Goal: Task Accomplishment & Management: Use online tool/utility

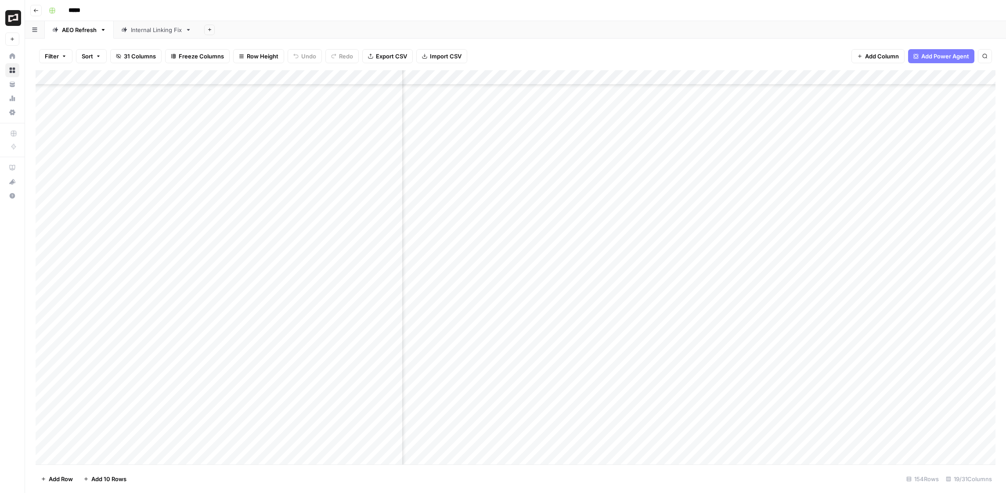
scroll to position [281, 277]
click at [495, 212] on div "Add Column" at bounding box center [516, 267] width 960 height 394
type textarea "**********"
click at [615, 215] on div "Add Column" at bounding box center [516, 267] width 960 height 394
type textarea "**********"
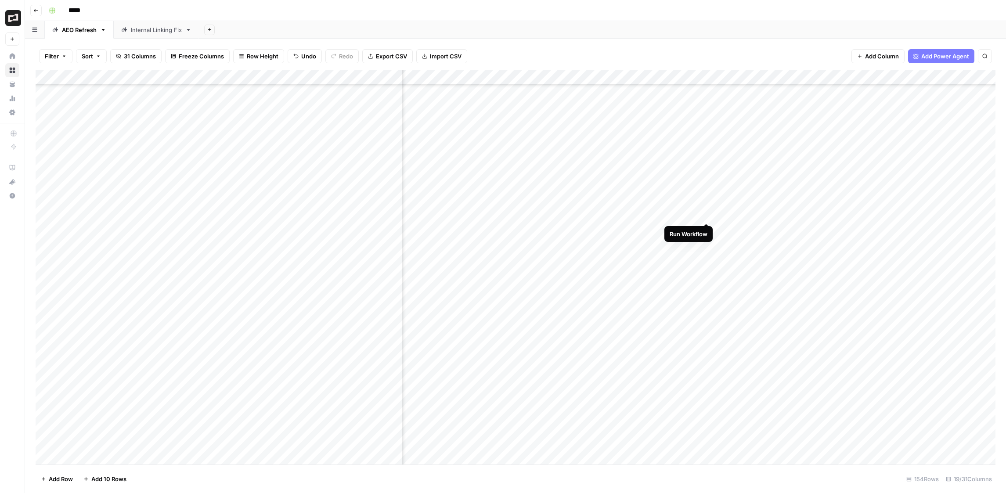
click at [678, 215] on div "Add Column" at bounding box center [516, 267] width 960 height 394
click at [494, 228] on div "Add Column" at bounding box center [516, 267] width 960 height 394
click at [394, 242] on div "Add Column" at bounding box center [516, 267] width 960 height 394
click at [394, 287] on div "Add Column" at bounding box center [516, 267] width 960 height 394
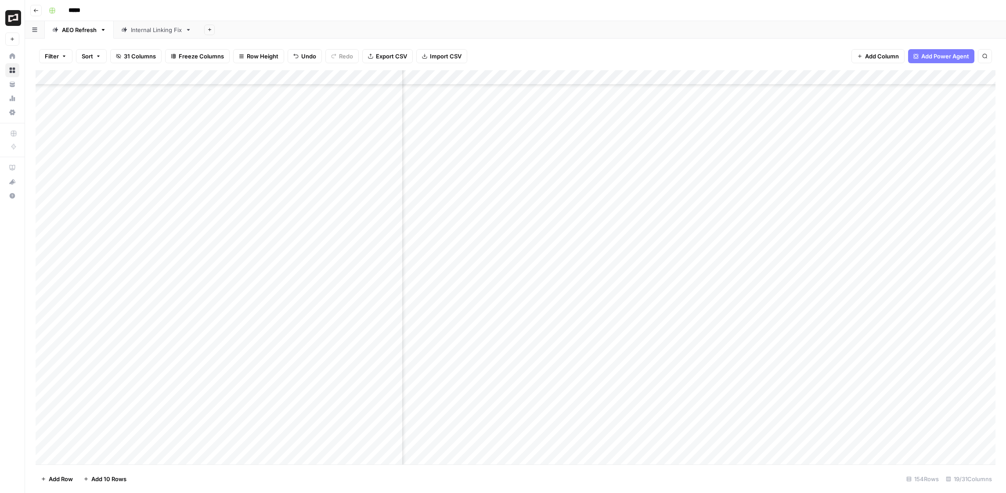
click at [502, 289] on div "Add Column" at bounding box center [516, 267] width 960 height 394
type textarea "**********"
click at [566, 321] on div "Add Column" at bounding box center [516, 267] width 960 height 394
click at [571, 289] on div "Add Column" at bounding box center [516, 267] width 960 height 394
type textarea "**********"
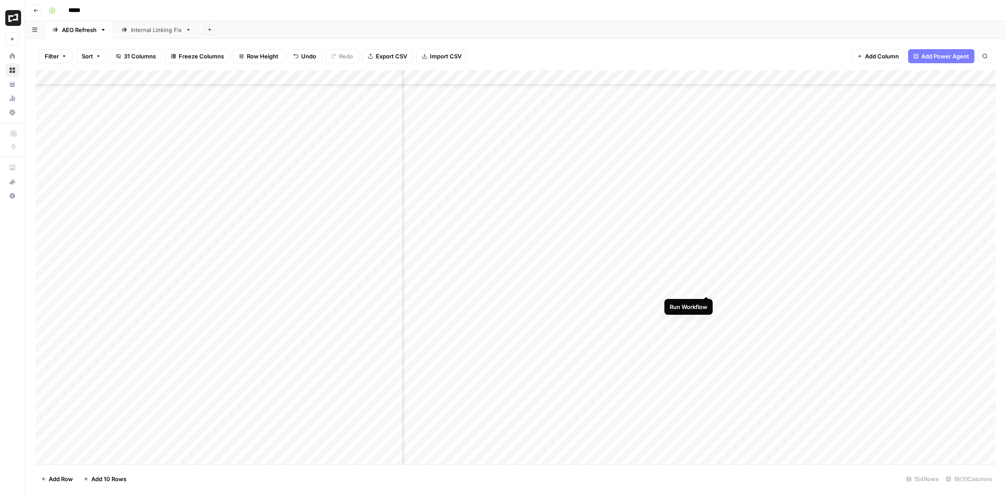
click at [678, 286] on div "Add Column" at bounding box center [516, 267] width 960 height 394
click at [497, 321] on div "Add Column" at bounding box center [516, 267] width 960 height 394
click at [394, 317] on div "Add Column" at bounding box center [516, 267] width 960 height 394
click at [493, 318] on div "Add Column" at bounding box center [516, 267] width 960 height 394
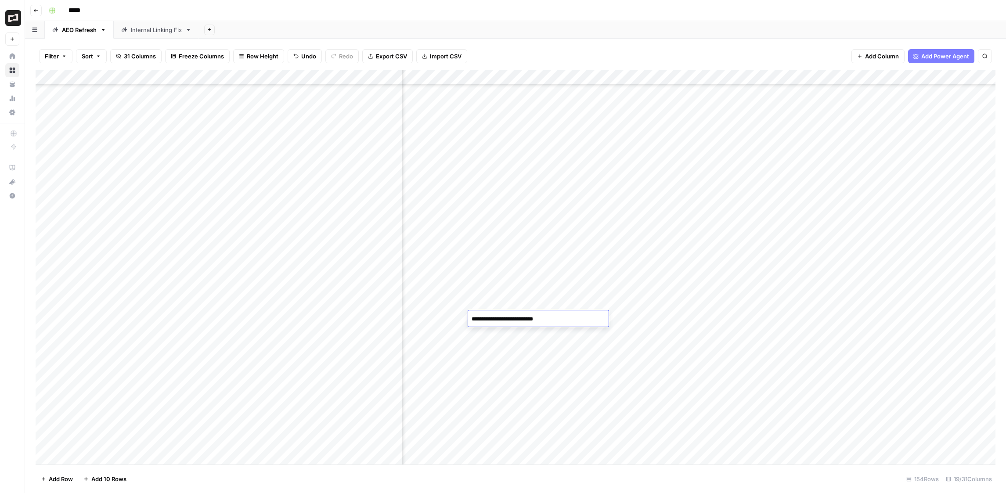
type textarea "**********"
click at [622, 320] on div "Add Column" at bounding box center [516, 267] width 960 height 394
type textarea "**********"
click at [678, 296] on div "Add Column" at bounding box center [516, 267] width 960 height 394
click at [678, 317] on div "Add Column" at bounding box center [516, 267] width 960 height 394
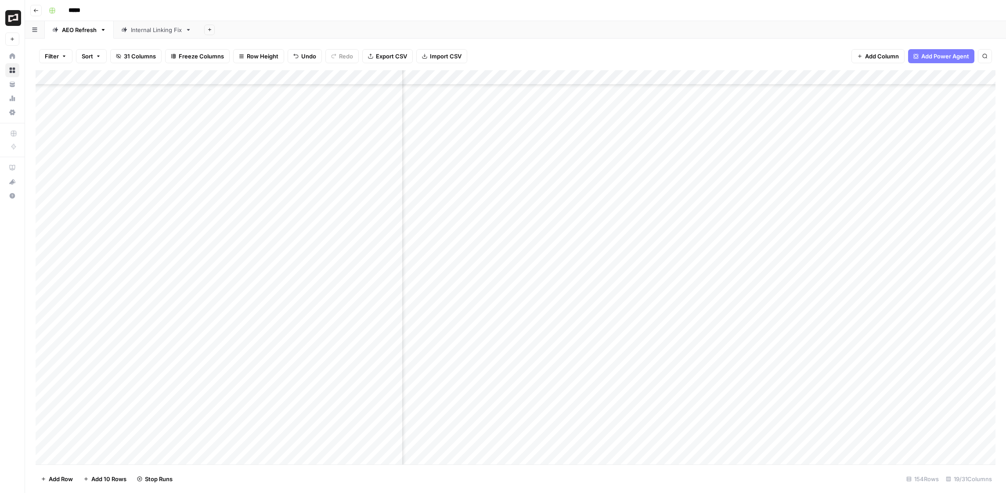
scroll to position [333, 277]
click at [490, 314] on div "Add Column" at bounding box center [516, 267] width 960 height 394
click at [395, 311] on div "Add Column" at bounding box center [516, 267] width 960 height 394
click at [394, 259] on div "Add Column" at bounding box center [516, 267] width 960 height 394
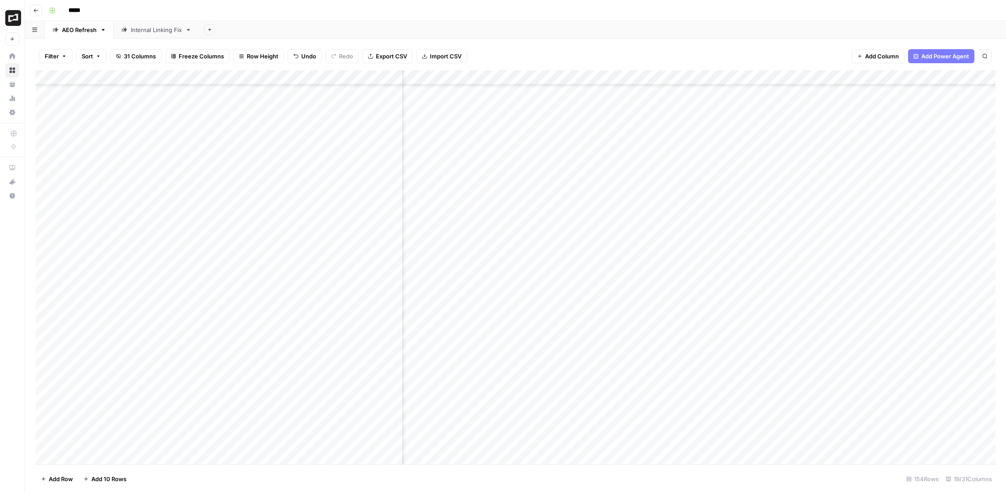
click at [495, 260] on div "Add Column" at bounding box center [516, 267] width 960 height 394
type textarea "**********"
click at [552, 314] on div "Add Column" at bounding box center [516, 267] width 960 height 394
click at [678, 259] on div "Add Column" at bounding box center [516, 267] width 960 height 394
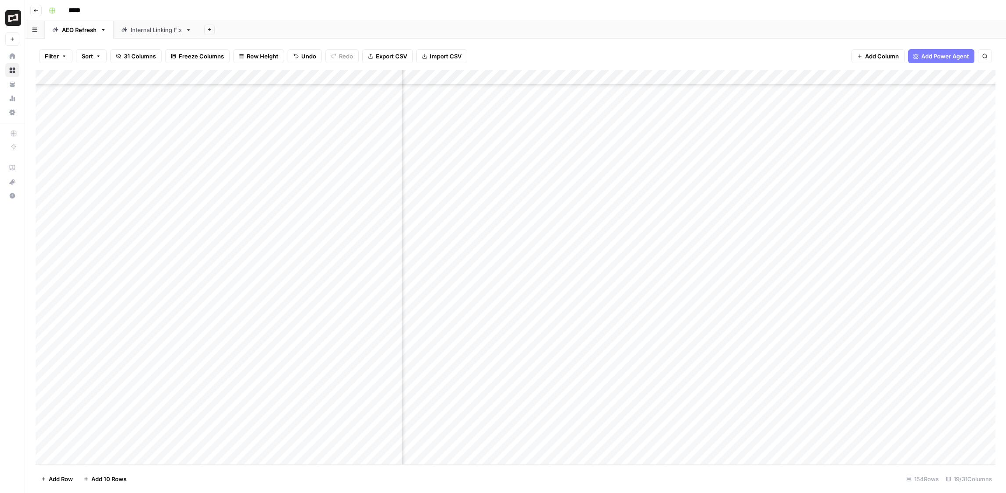
click at [516, 254] on div "Add Column" at bounding box center [516, 267] width 960 height 394
click at [393, 251] on div "Add Column" at bounding box center [516, 267] width 960 height 394
click at [483, 253] on div "Add Column" at bounding box center [516, 267] width 960 height 394
type textarea "**********"
click at [597, 274] on div "Add Column" at bounding box center [516, 267] width 960 height 394
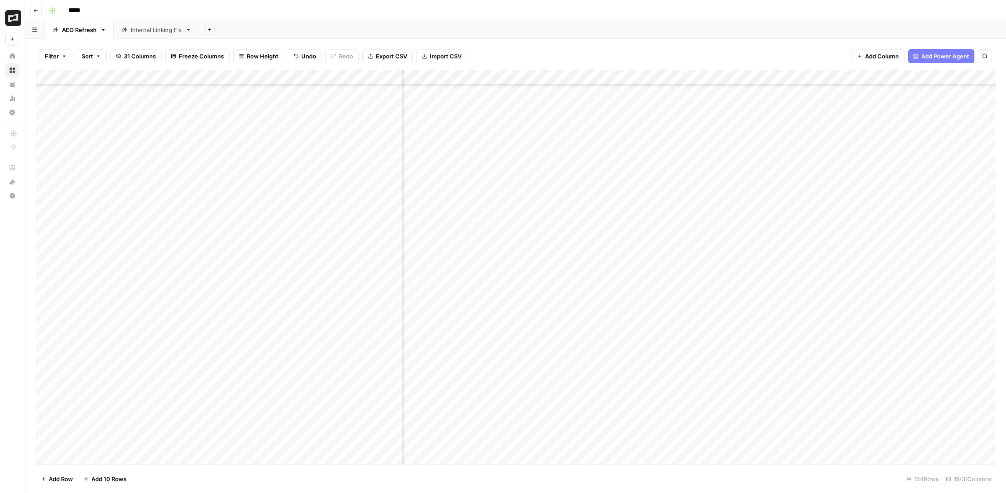
click at [599, 249] on div "Add Column" at bounding box center [516, 267] width 960 height 394
click at [579, 254] on div "Add Column" at bounding box center [516, 267] width 960 height 394
type textarea "**********"
click at [678, 251] on div "Add Column" at bounding box center [516, 267] width 960 height 394
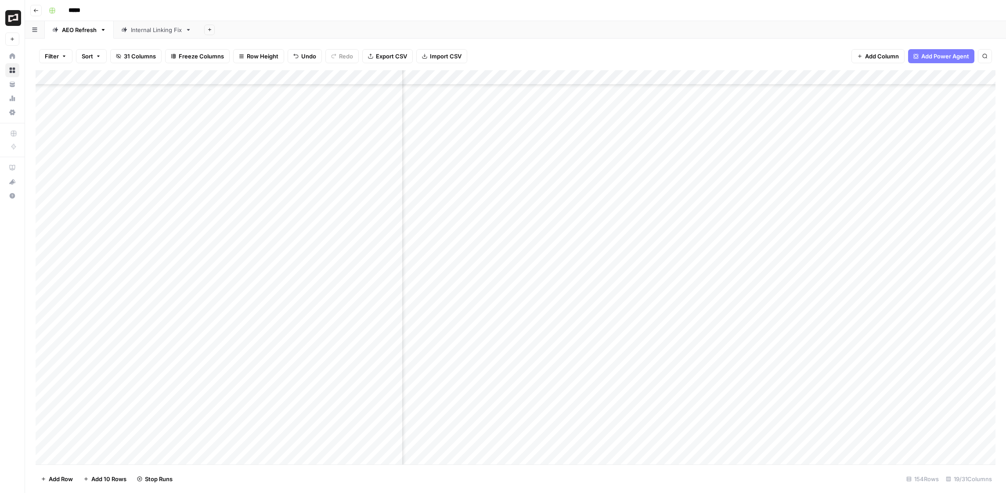
click at [460, 255] on div "Add Column" at bounding box center [516, 267] width 960 height 394
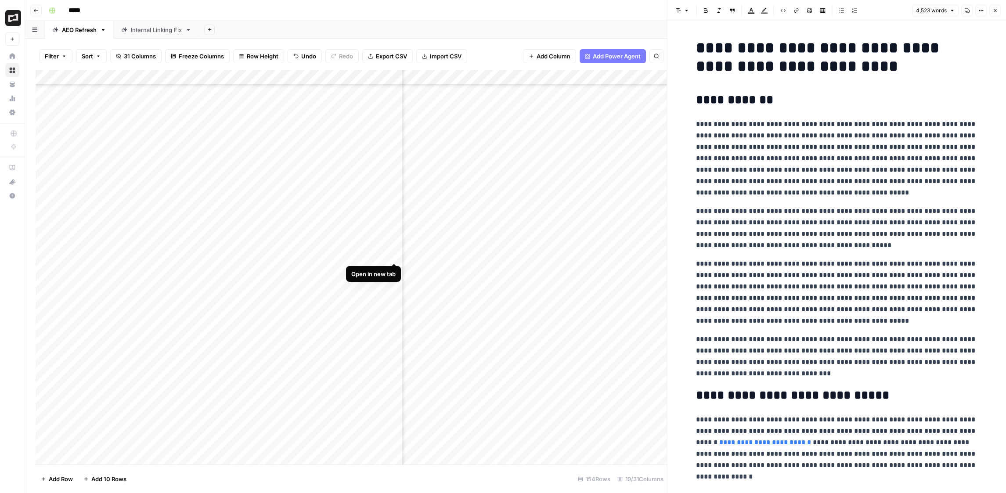
click at [395, 253] on div "Add Column" at bounding box center [352, 267] width 632 height 394
click at [499, 256] on div "Add Column" at bounding box center [352, 267] width 632 height 394
type textarea "**********"
click at [618, 257] on div "Add Column" at bounding box center [352, 267] width 632 height 394
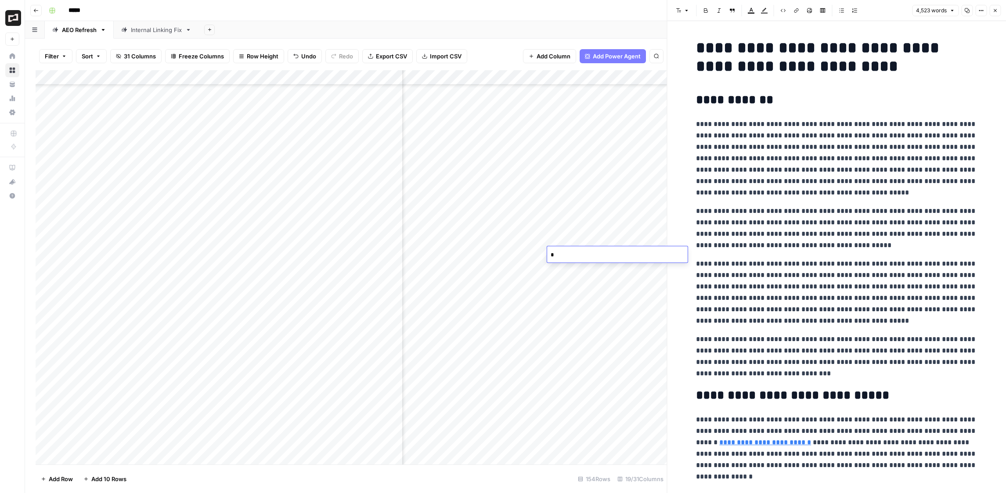
click at [554, 253] on textarea "*" at bounding box center [617, 255] width 141 height 12
type textarea "**********"
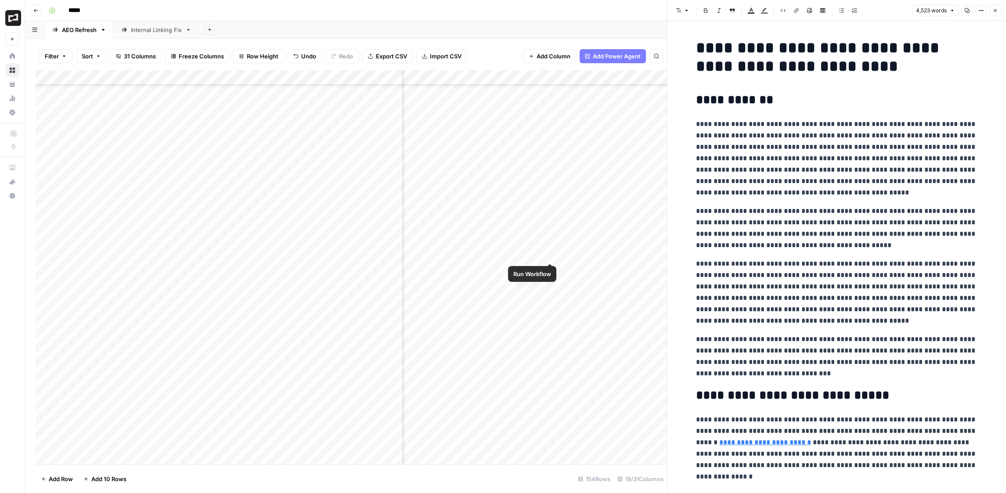
click at [550, 254] on div "Add Column" at bounding box center [352, 267] width 632 height 394
click at [678, 12] on button "Close" at bounding box center [994, 10] width 11 height 11
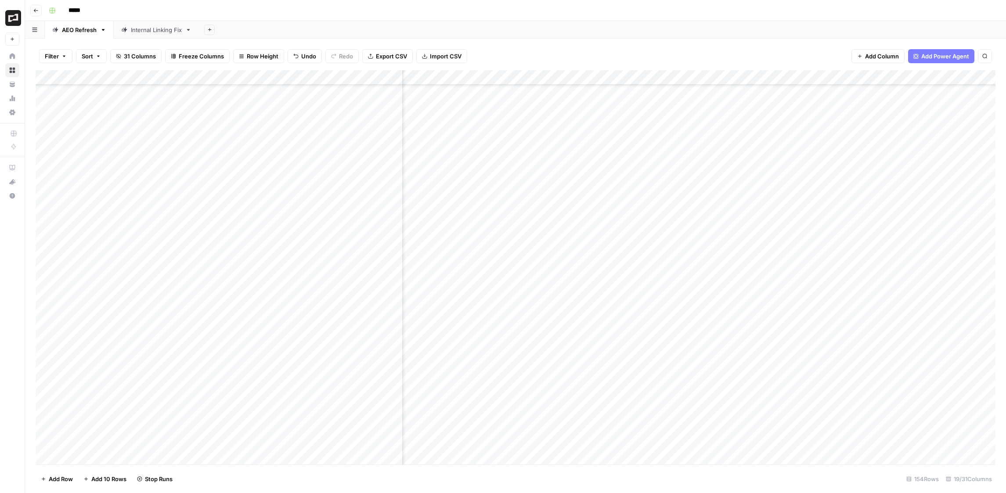
scroll to position [0, 308]
click at [675, 150] on div "Add Column" at bounding box center [516, 267] width 960 height 394
click at [678, 106] on div "Add Column" at bounding box center [516, 267] width 960 height 394
click at [678, 135] on div "Add Column" at bounding box center [516, 267] width 960 height 394
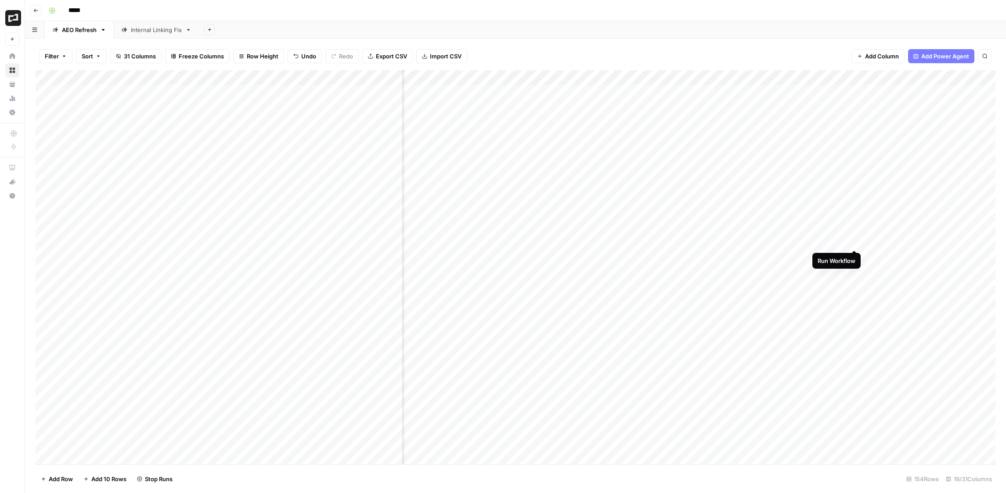
click at [678, 240] on div "Add Column" at bounding box center [516, 267] width 960 height 394
click at [678, 77] on div "Add Column" at bounding box center [516, 267] width 960 height 394
click at [623, 342] on div "Add Column" at bounding box center [516, 267] width 960 height 394
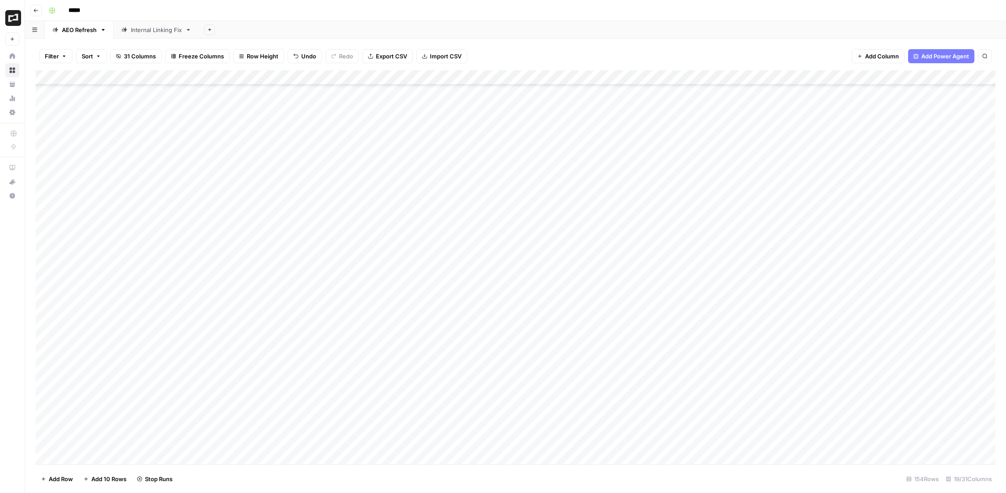
click at [678, 242] on div "Add Column" at bounding box center [516, 267] width 960 height 394
type textarea "**********"
click at [678, 260] on div "Add Column" at bounding box center [516, 267] width 960 height 394
click at [678, 241] on div "Add Column" at bounding box center [516, 267] width 960 height 394
type textarea "**********"
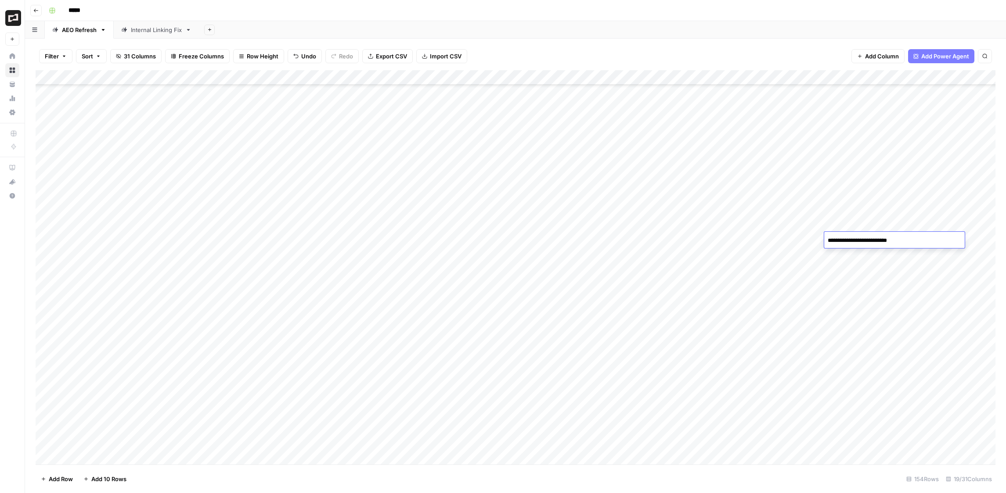
click at [678, 262] on div "Add Column" at bounding box center [516, 267] width 960 height 394
click at [678, 241] on div "Add Column" at bounding box center [516, 267] width 960 height 394
click at [394, 316] on div "Add Column" at bounding box center [516, 267] width 960 height 394
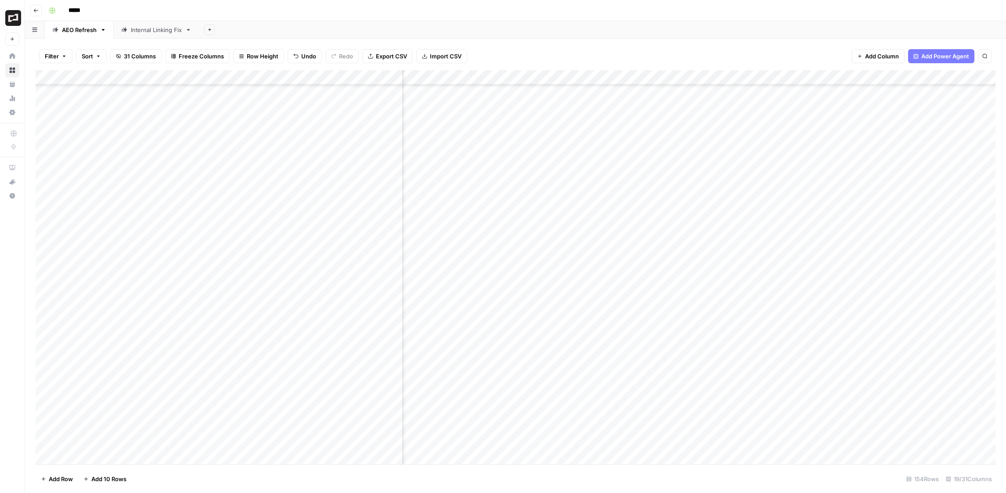
scroll to position [101, 69]
click at [394, 303] on div "Add Column" at bounding box center [516, 267] width 960 height 394
click at [395, 224] on div "Add Column" at bounding box center [516, 267] width 960 height 394
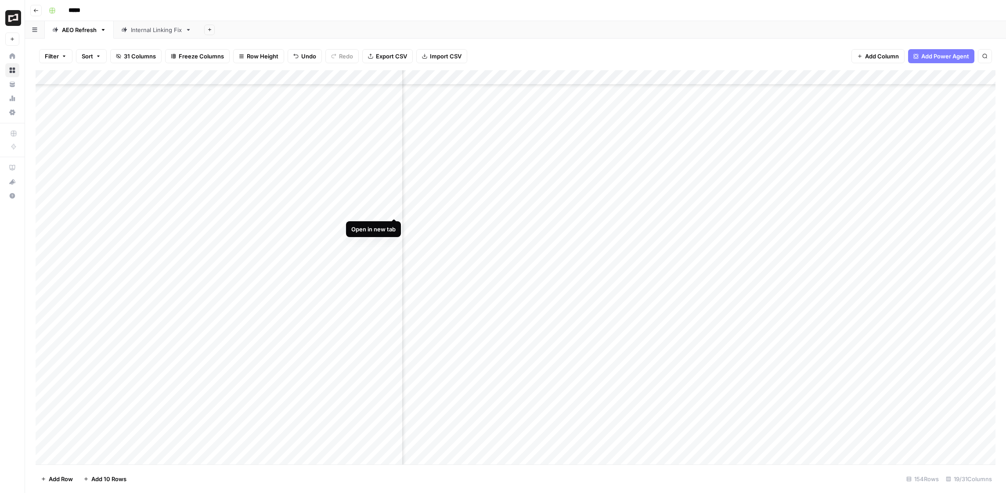
click at [395, 208] on div "Add Column" at bounding box center [516, 267] width 960 height 394
click at [678, 224] on div "Add Column" at bounding box center [516, 267] width 960 height 394
click at [678, 342] on div "Add Column" at bounding box center [516, 267] width 960 height 394
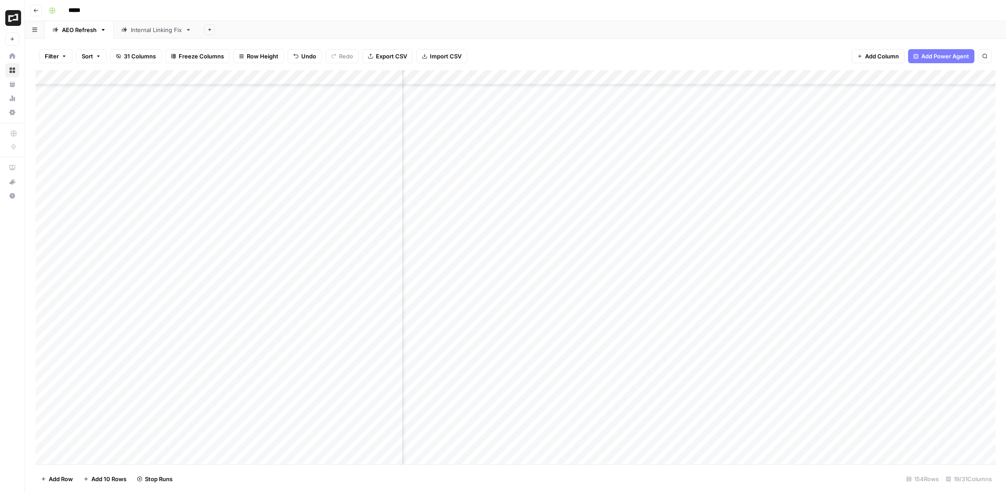
click at [678, 146] on div "Add Column" at bounding box center [516, 267] width 960 height 394
click at [678, 225] on div "Add Column" at bounding box center [516, 267] width 960 height 394
click at [489, 112] on div "Add Column" at bounding box center [516, 267] width 960 height 394
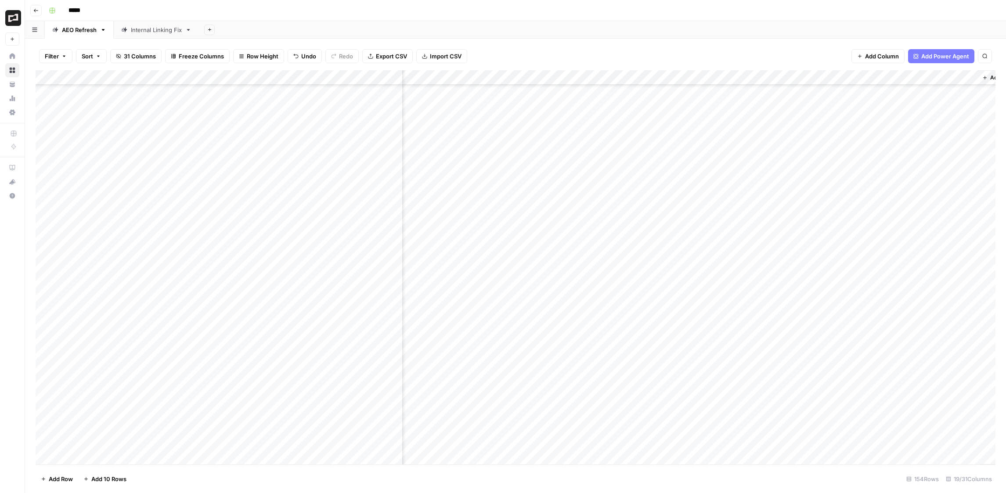
scroll to position [493, 937]
click at [615, 256] on div "Add Column" at bounding box center [516, 267] width 960 height 394
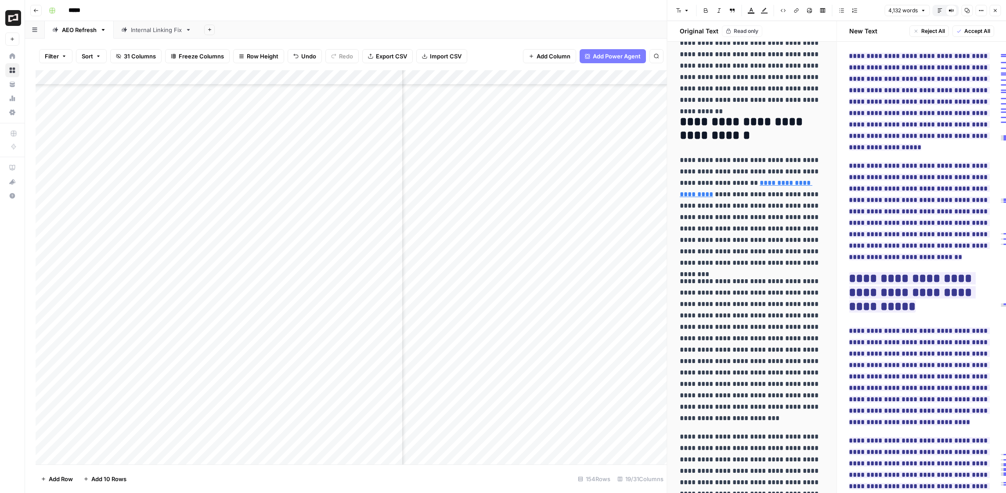
scroll to position [1622, 0]
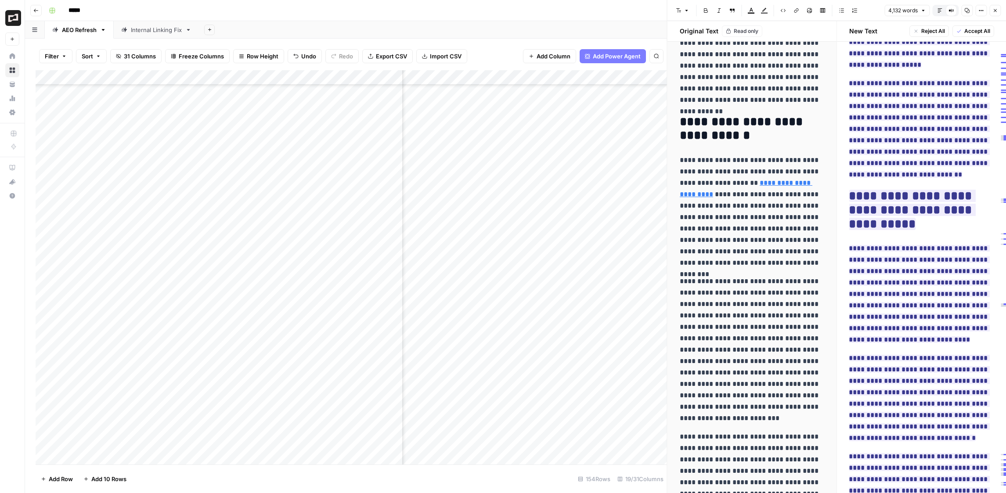
click at [678, 10] on button "Close" at bounding box center [994, 10] width 11 height 11
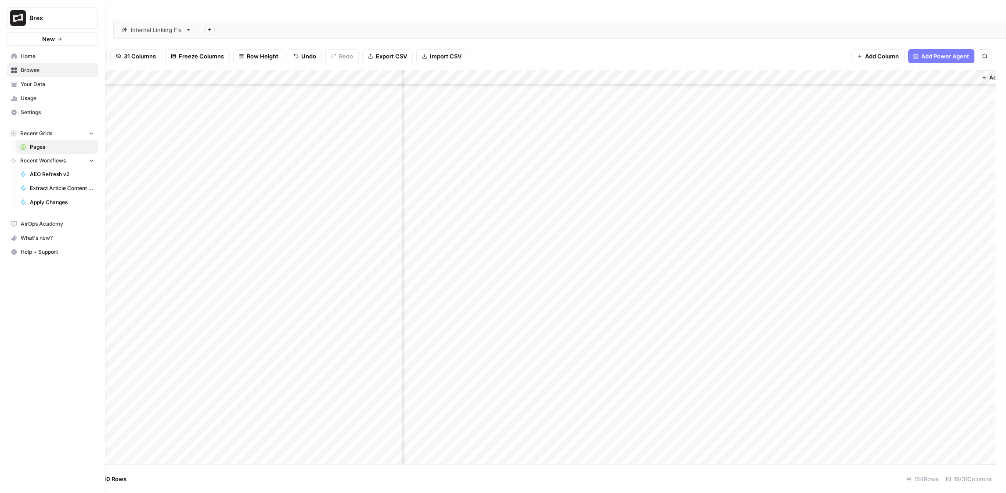
click at [30, 59] on span "Home" at bounding box center [57, 56] width 73 height 8
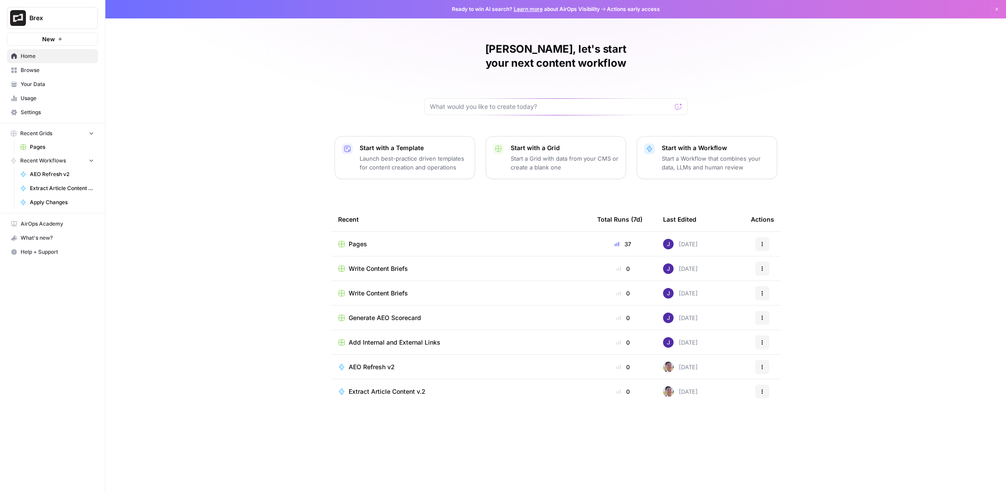
click at [422, 144] on p "Start with a Template" at bounding box center [414, 148] width 108 height 9
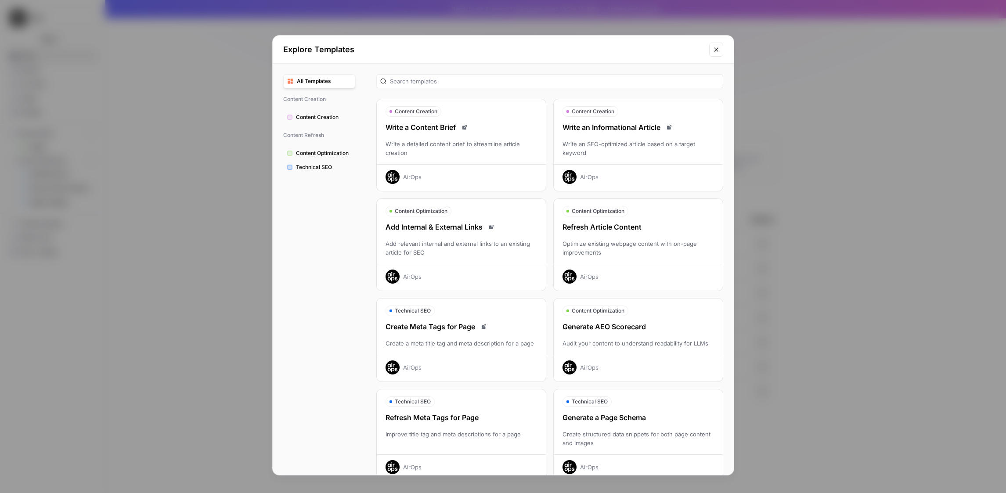
click at [318, 153] on span "Content Optimization" at bounding box center [323, 153] width 55 height 8
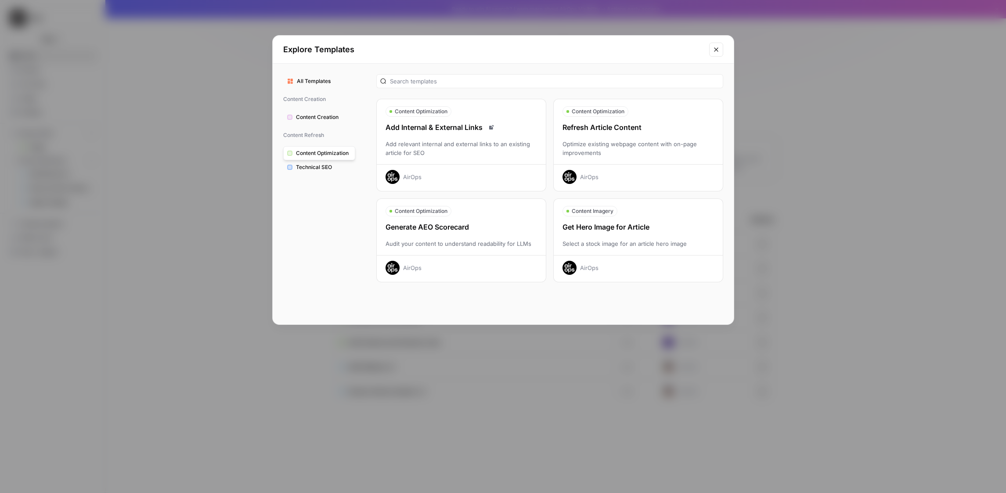
click at [321, 168] on span "Technical SEO" at bounding box center [323, 167] width 55 height 8
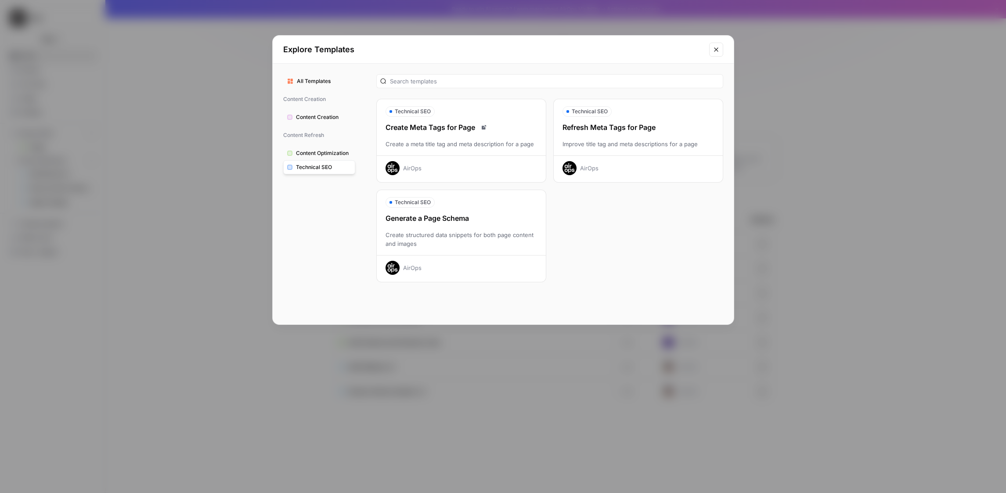
click at [328, 155] on span "Content Optimization" at bounding box center [323, 153] width 55 height 8
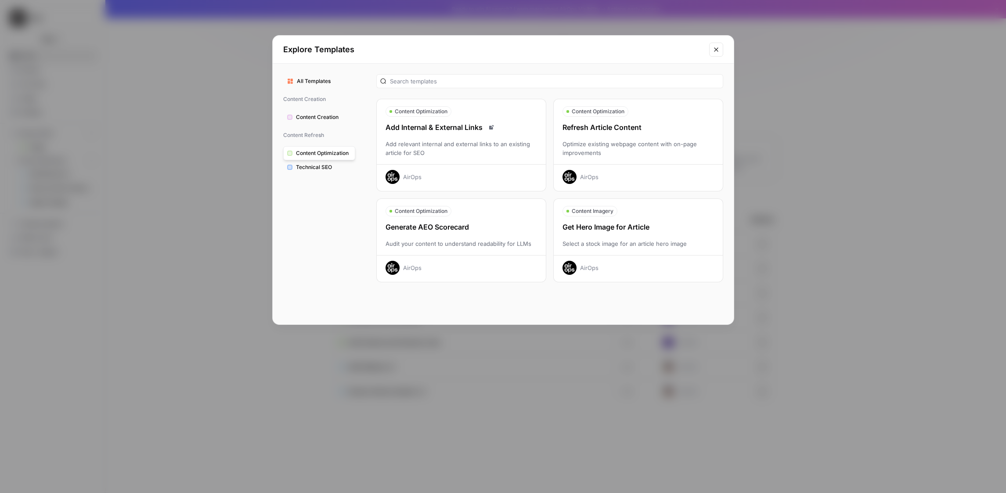
click at [429, 135] on div "Add Internal & External Links Add relevant internal and external links to an ex…" at bounding box center [461, 153] width 169 height 62
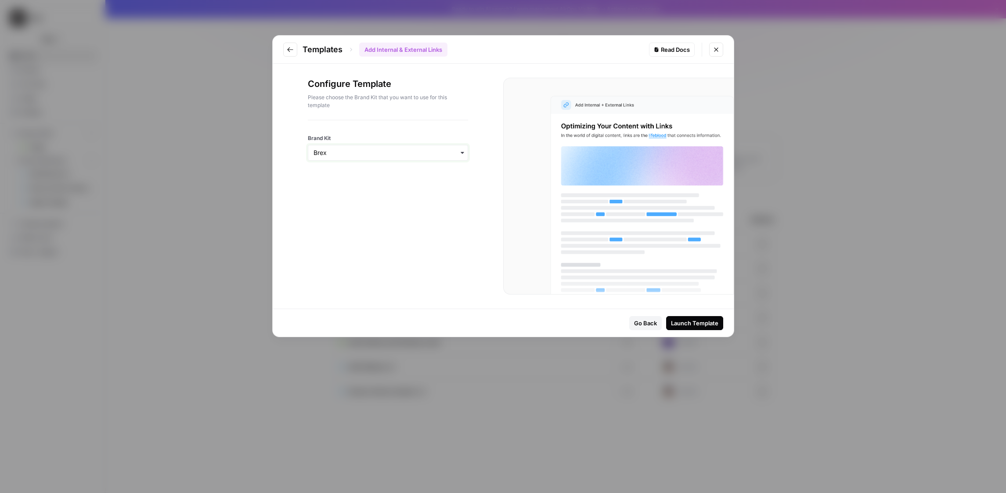
click at [398, 154] on input "Brand Kit" at bounding box center [388, 152] width 149 height 9
click at [392, 173] on div "Brex" at bounding box center [387, 176] width 159 height 17
click at [678, 321] on div "Launch Template" at bounding box center [694, 323] width 47 height 9
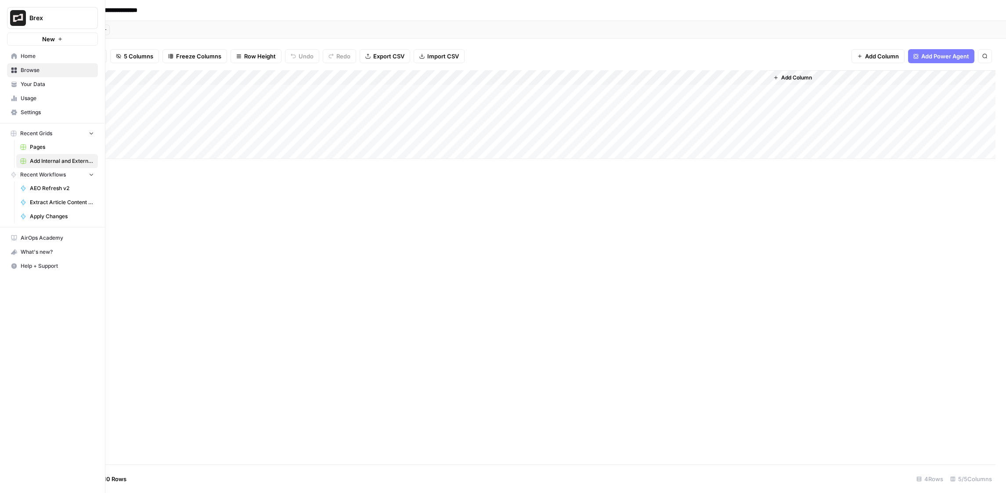
click at [49, 189] on span "AEO Refresh v2" at bounding box center [62, 188] width 64 height 8
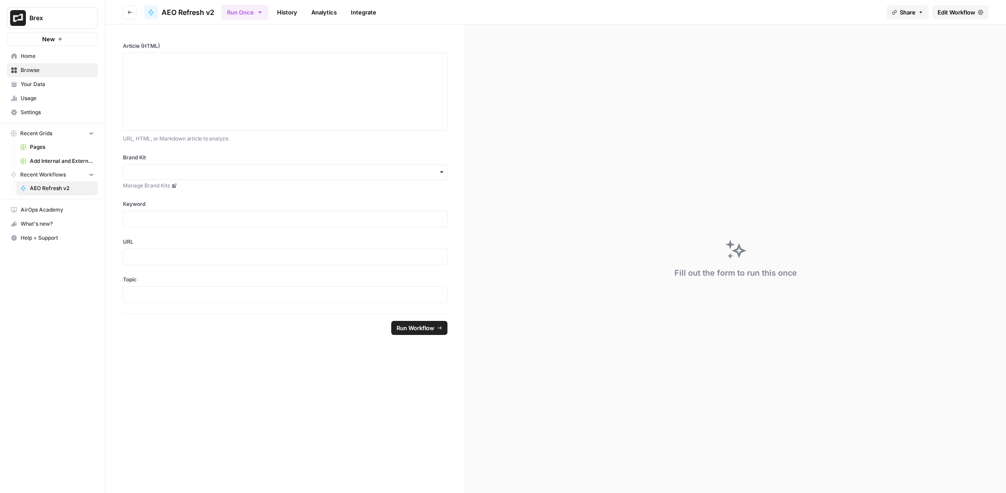
click at [37, 56] on span "Home" at bounding box center [57, 56] width 73 height 8
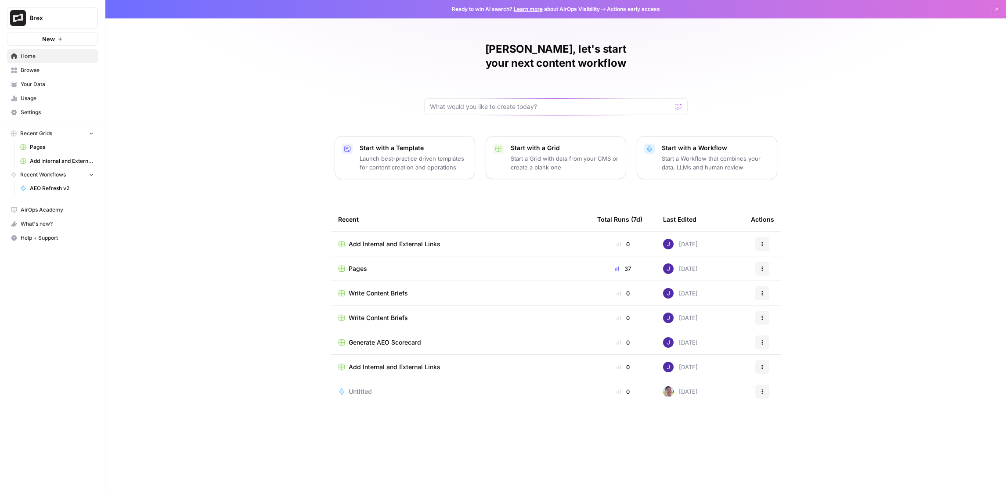
click at [357, 264] on span "Pages" at bounding box center [358, 268] width 18 height 9
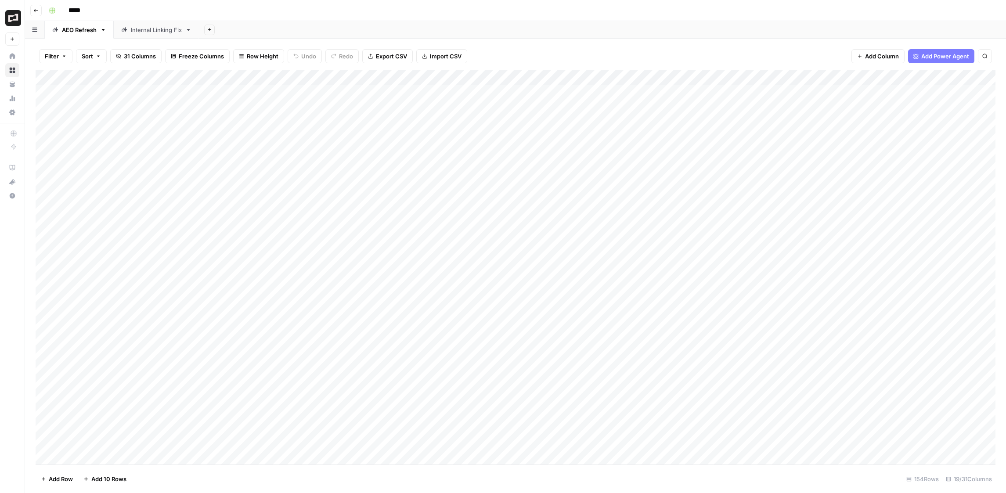
click at [395, 76] on div "Add Column" at bounding box center [516, 267] width 960 height 394
click at [450, 76] on div "Add Column" at bounding box center [516, 267] width 960 height 394
click at [402, 188] on span "View History" at bounding box center [417, 188] width 77 height 9
